Goal: Check status: Check status

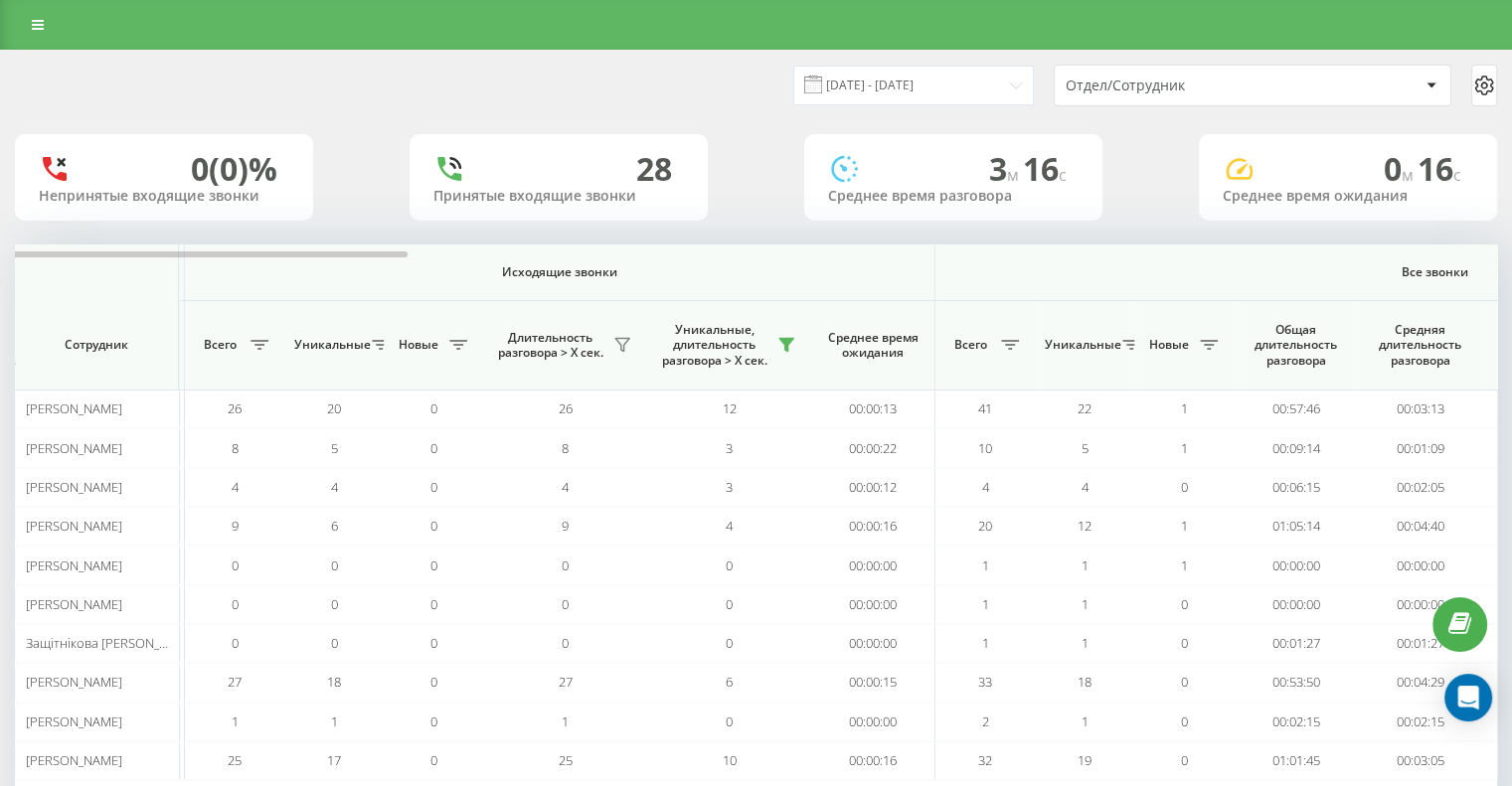
click at [822, 86] on span at bounding box center [813, 85] width 18 height 18
click at [1004, 89] on input "[DATE] - [DATE]" at bounding box center [913, 85] width 241 height 39
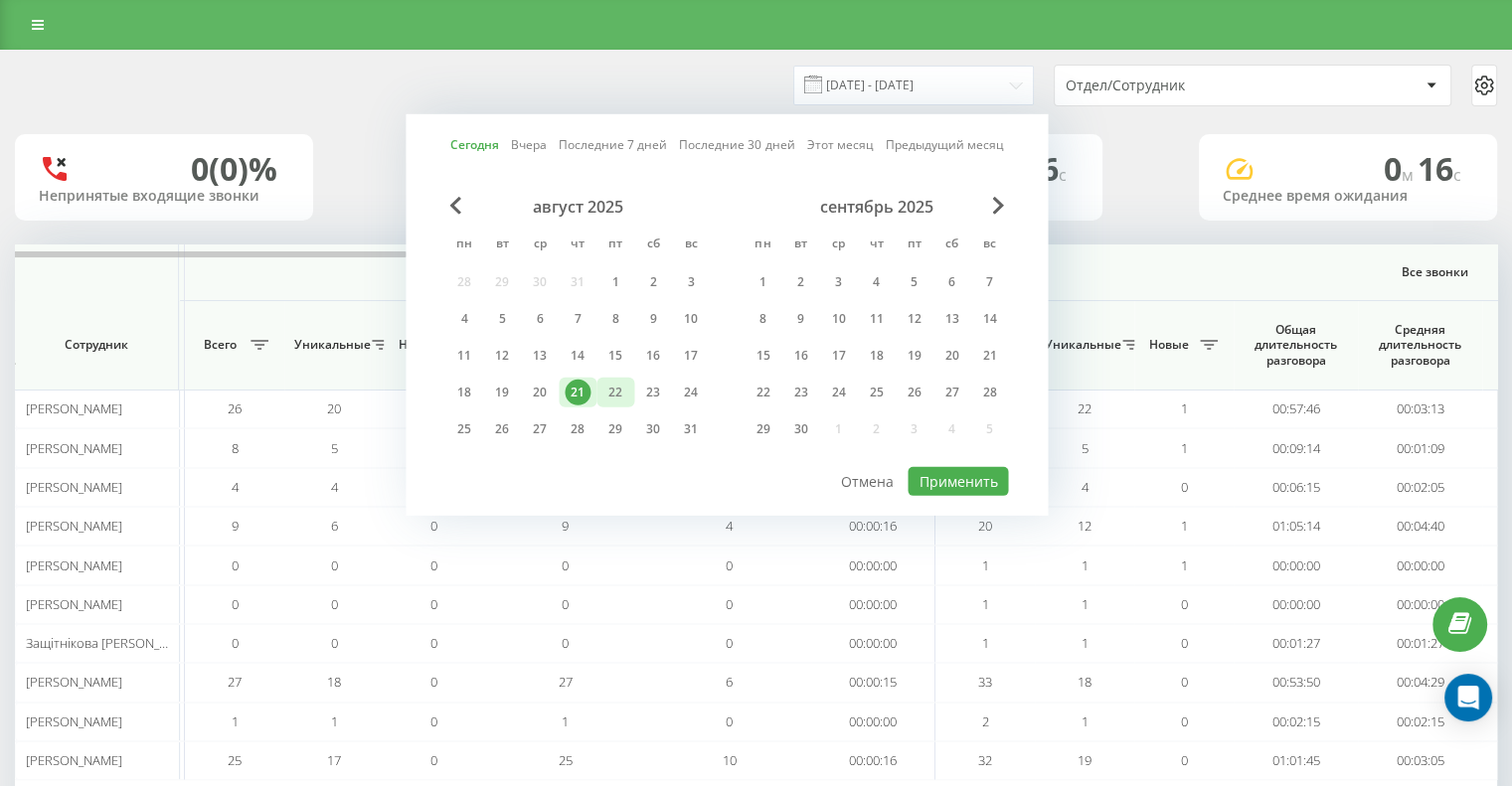
click at [607, 398] on div "22" at bounding box center [615, 393] width 26 height 26
click at [963, 467] on button "Применить" at bounding box center [958, 481] width 101 height 29
type input "[DATE] - [DATE]"
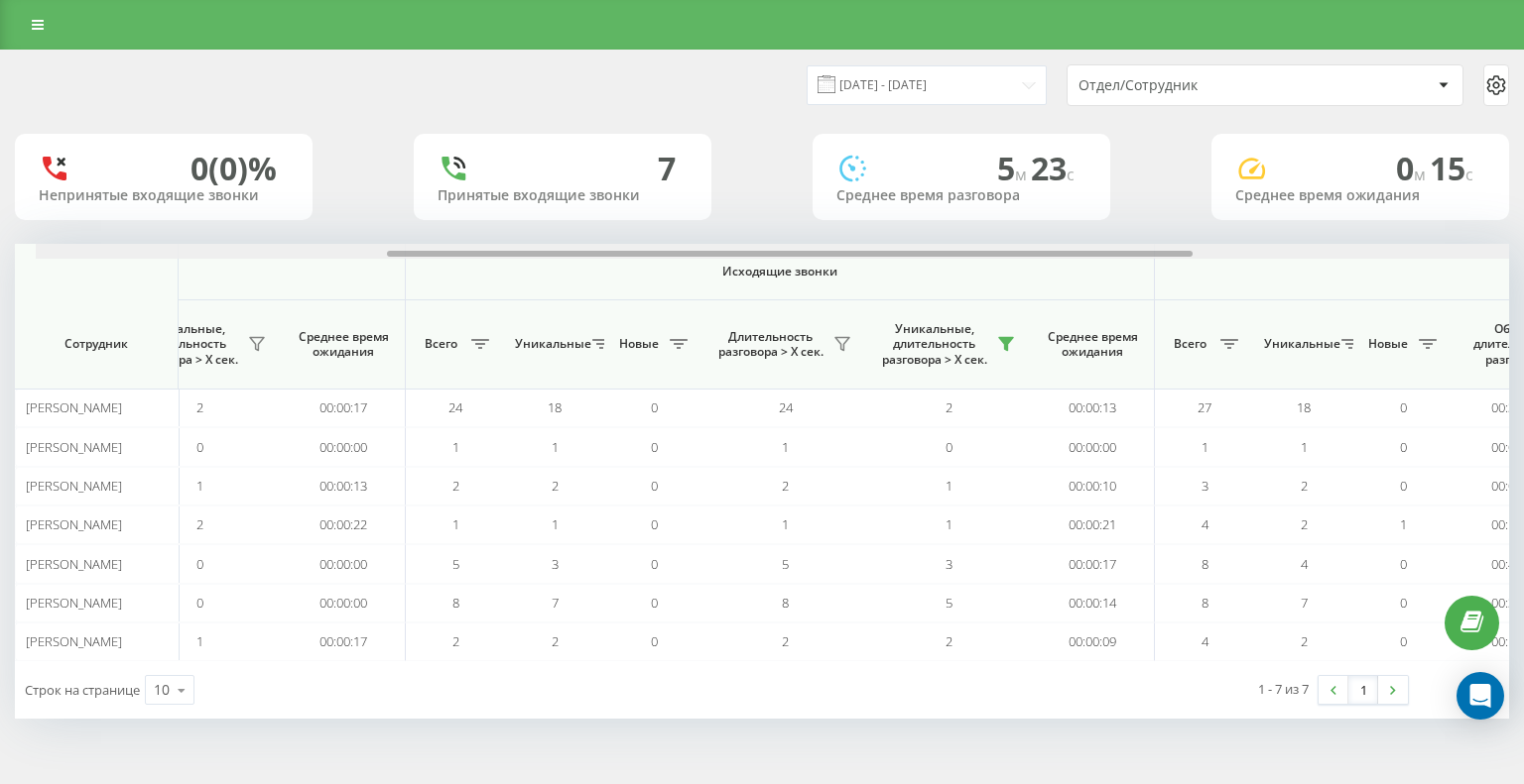
scroll to position [0, 667]
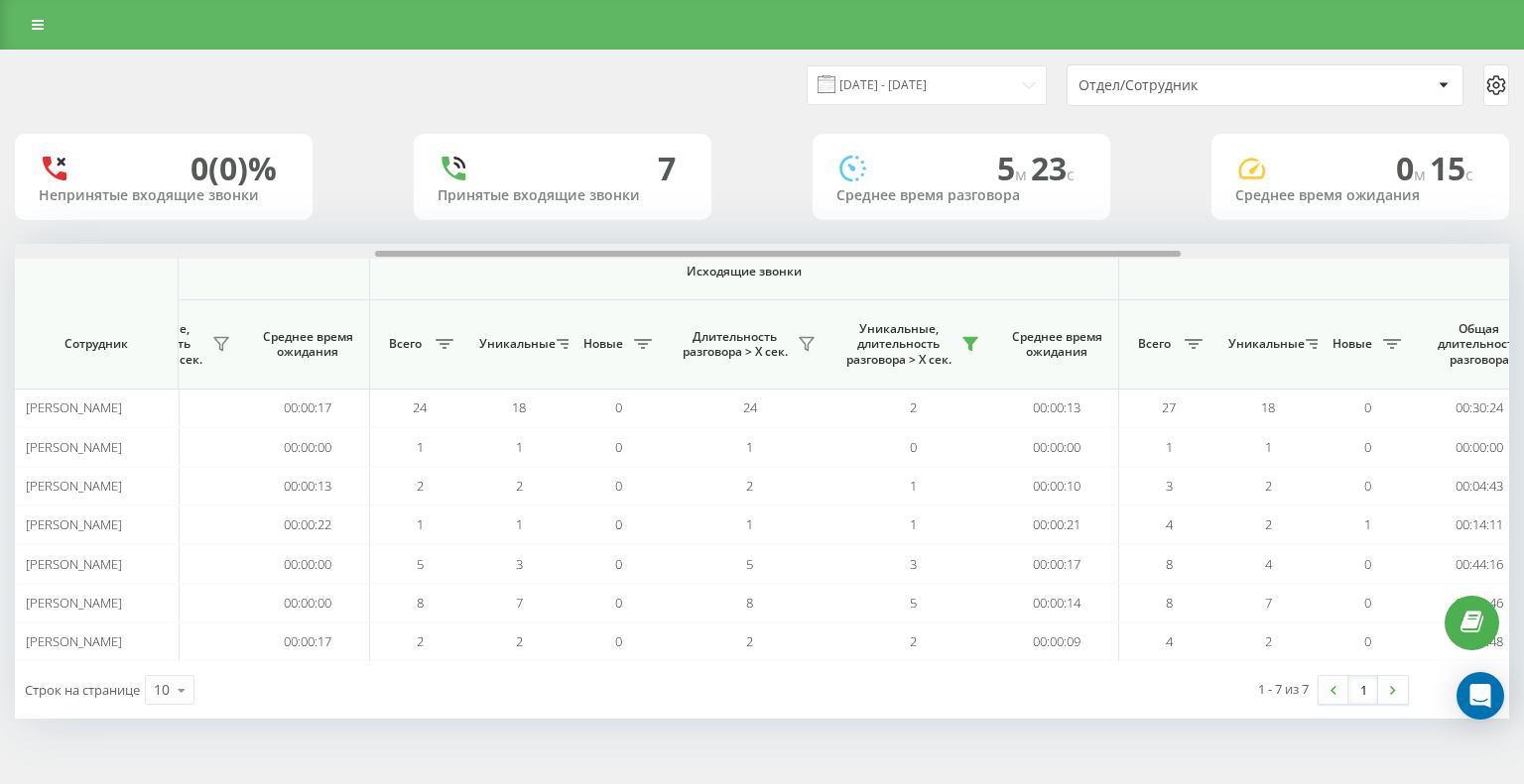
drag, startPoint x: 484, startPoint y: 254, endPoint x: 844, endPoint y: 254, distance: 360.0
click at [844, 254] on div at bounding box center [777, 254] width 805 height 6
click at [979, 347] on button at bounding box center [970, 344] width 30 height 32
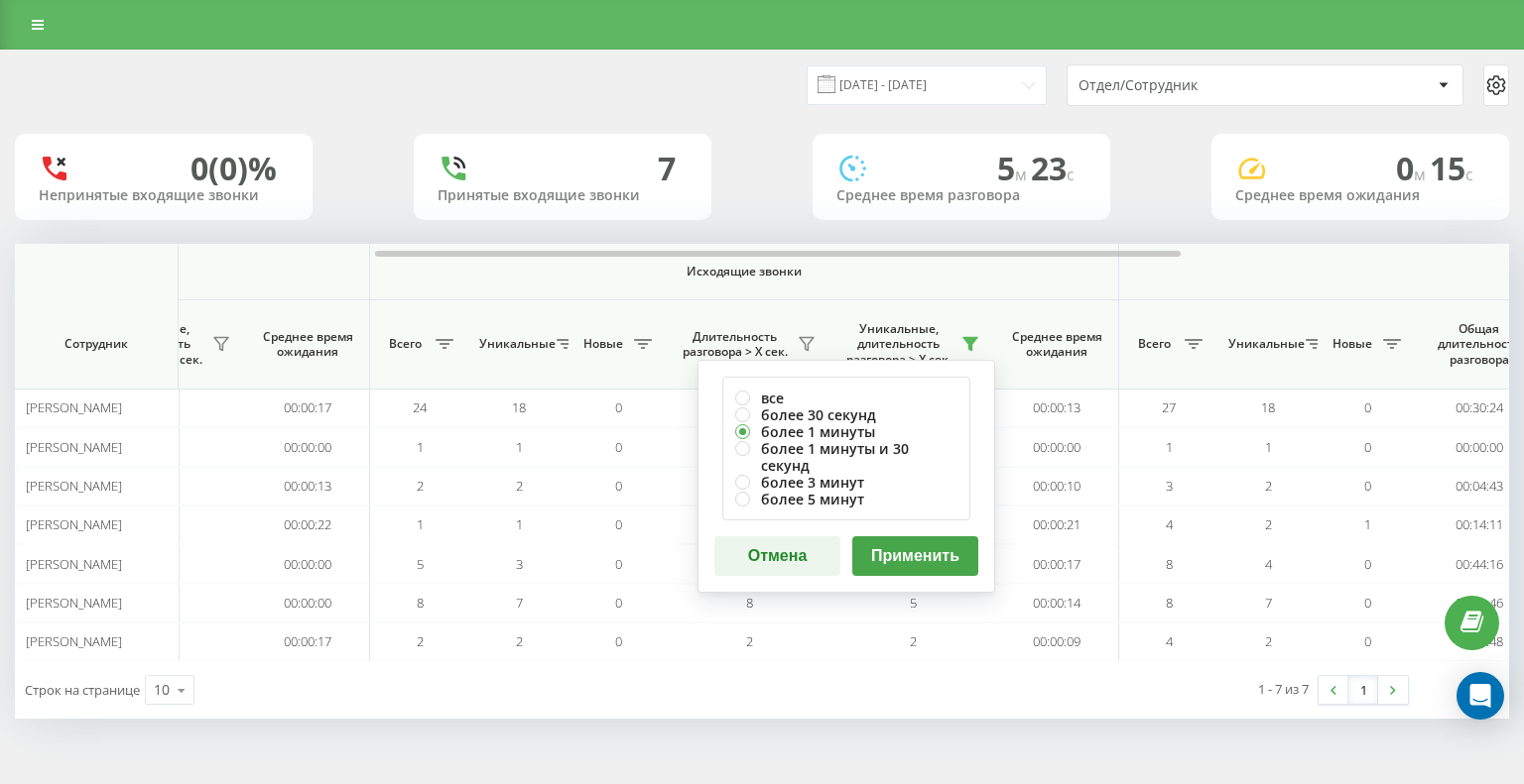
click at [910, 536] on button "Применить" at bounding box center [915, 556] width 126 height 40
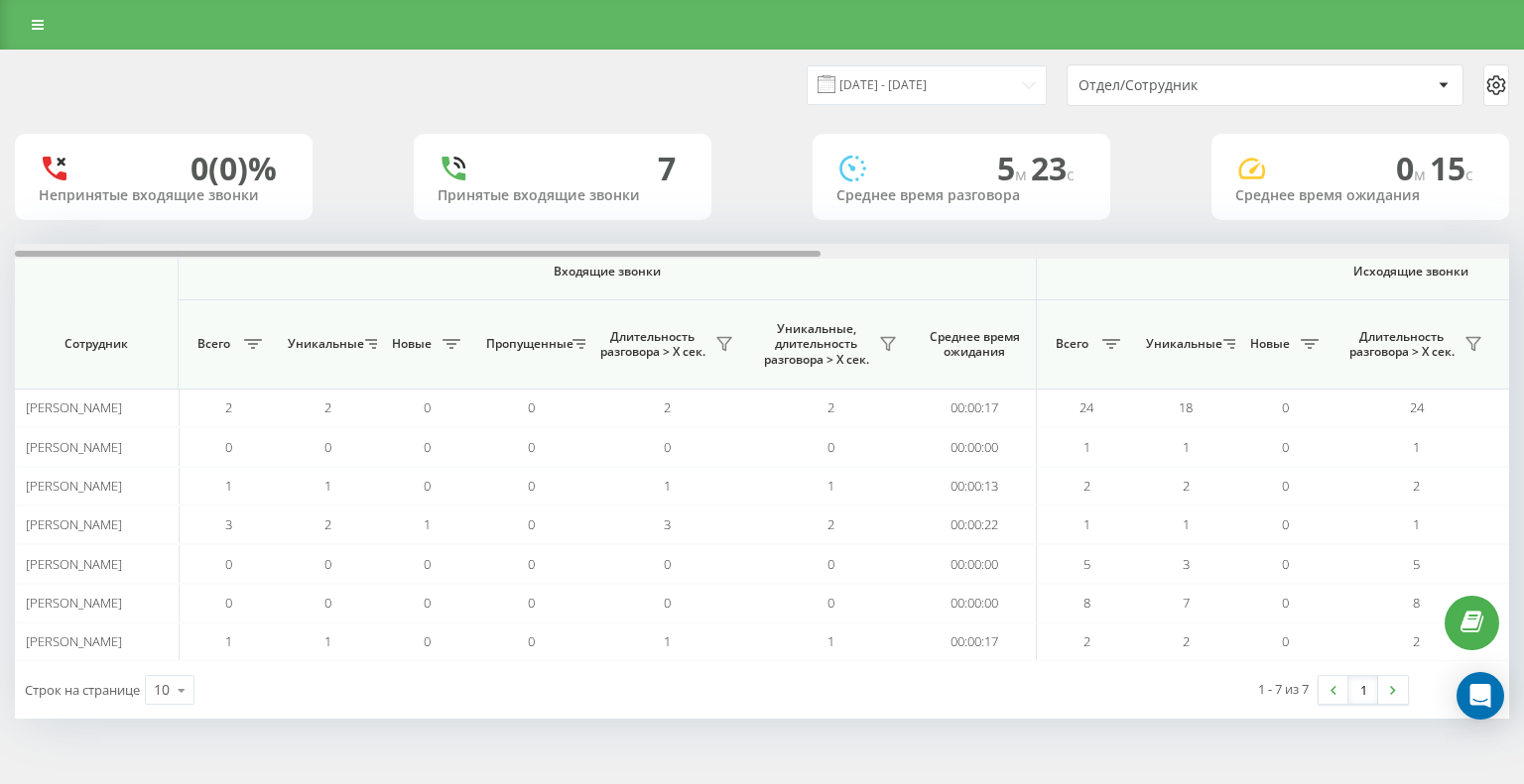
scroll to position [0, 1274]
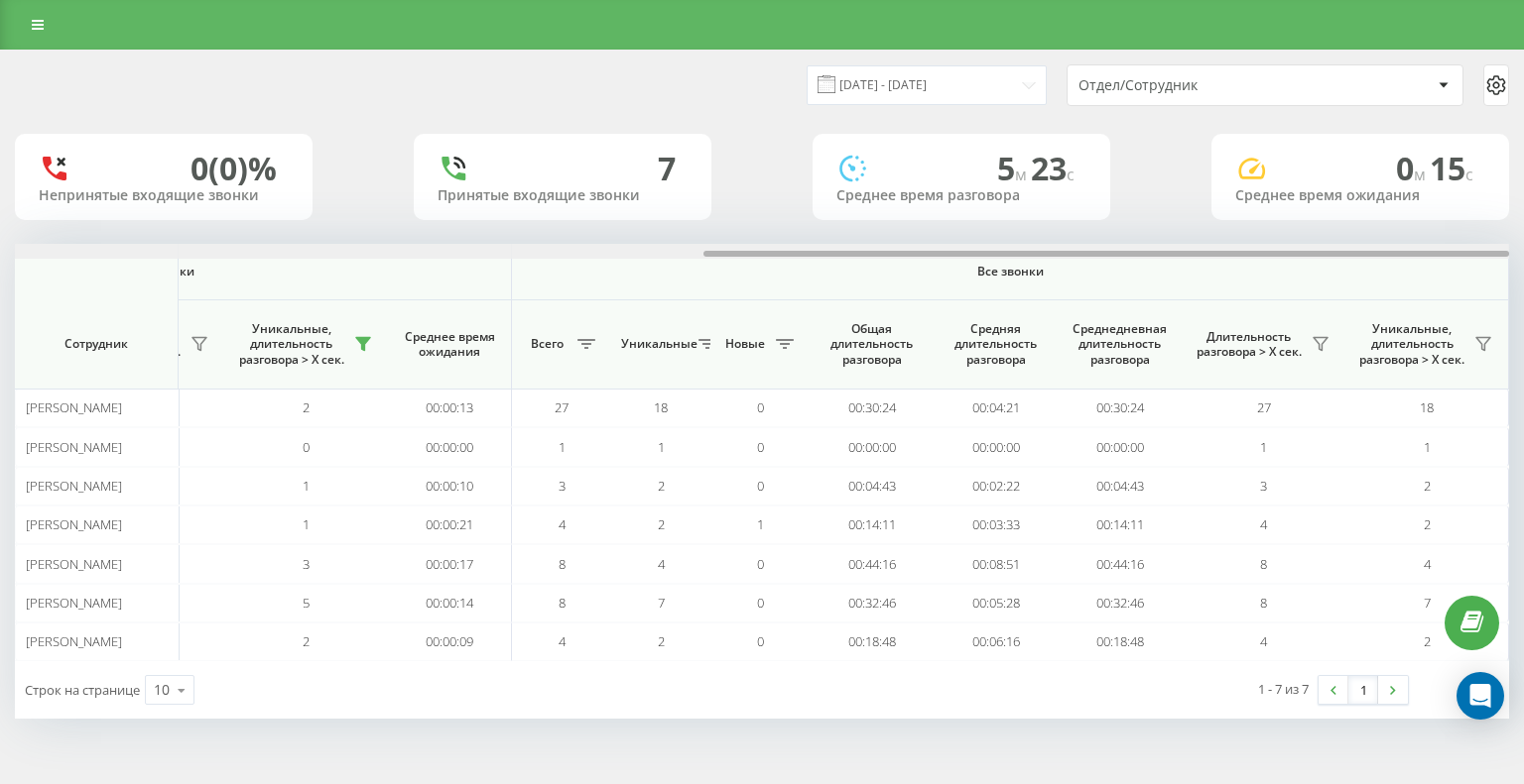
drag, startPoint x: 501, startPoint y: 250, endPoint x: 835, endPoint y: 245, distance: 334.0
click at [835, 245] on div at bounding box center [762, 251] width 1494 height 15
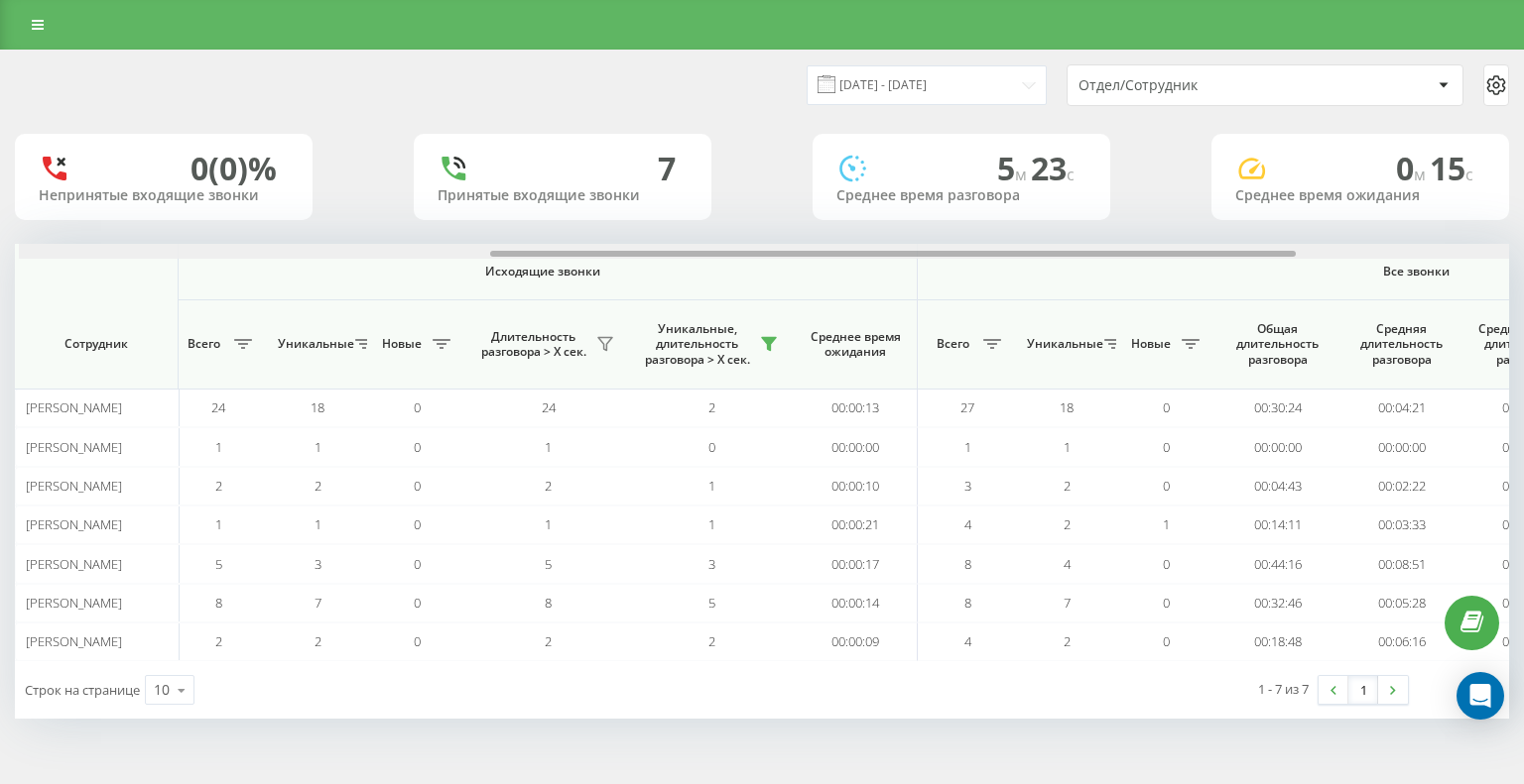
scroll to position [0, 872]
drag, startPoint x: 868, startPoint y: 253, endPoint x: 651, endPoint y: 256, distance: 217.0
click at [651, 256] on div at bounding box center [889, 254] width 805 height 6
